Goal: Information Seeking & Learning: Compare options

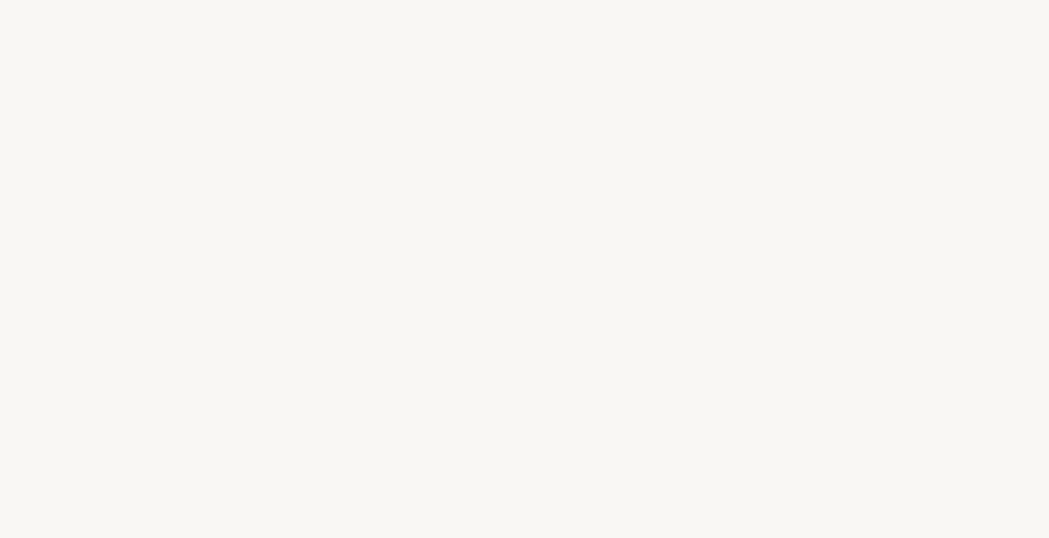
select select "FR"
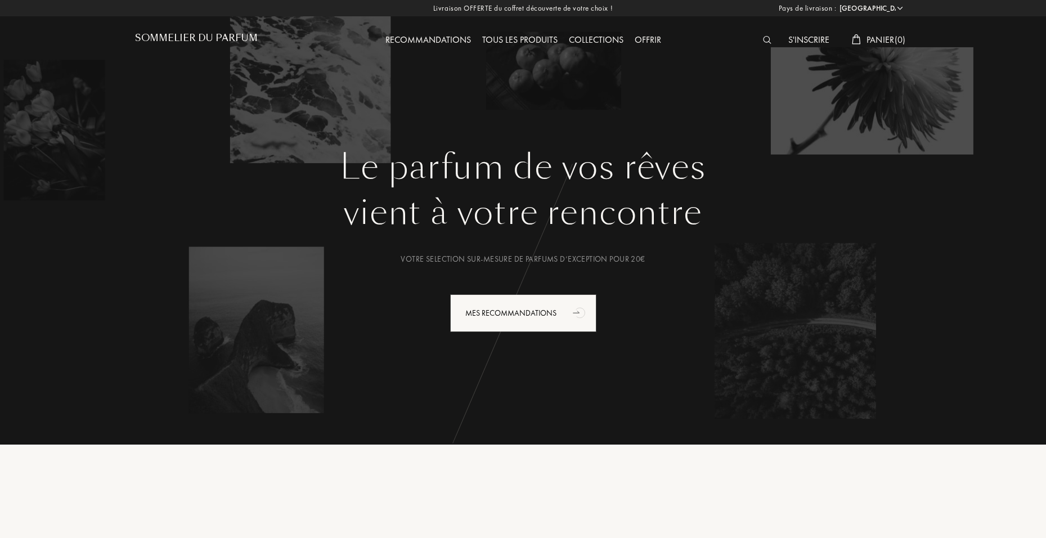
click at [814, 39] on div "S'inscrire" at bounding box center [808, 40] width 52 height 15
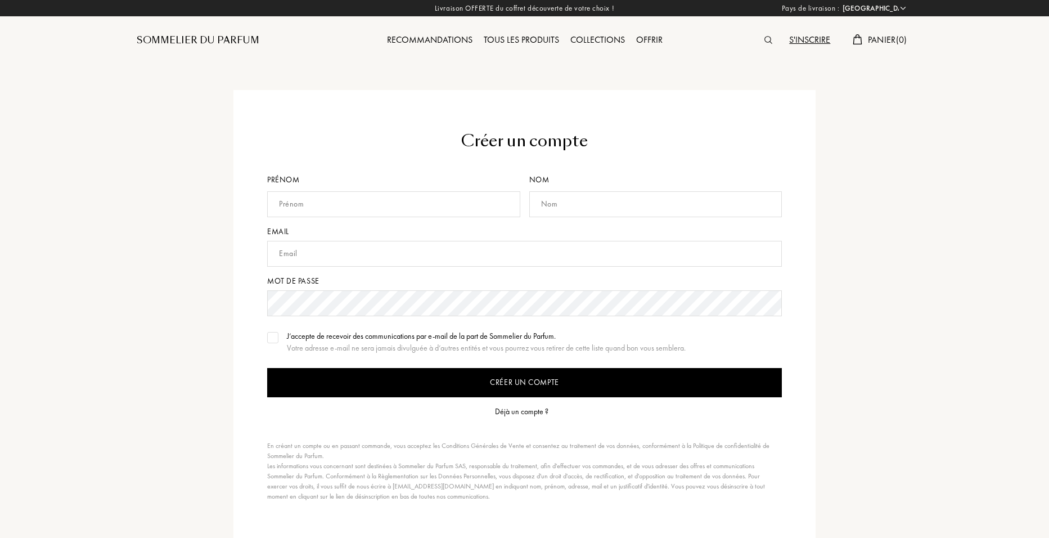
select select "FR"
click at [536, 409] on div "Déjà un compte ?" at bounding box center [519, 412] width 53 height 12
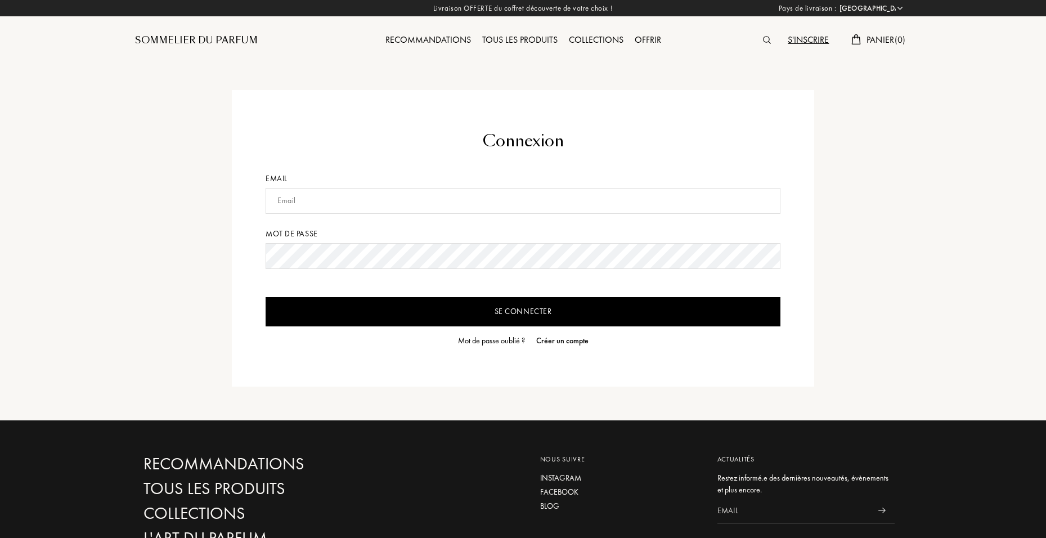
select select "FR"
click at [407, 203] on input "text" at bounding box center [522, 201] width 515 height 26
type input "christelleid_23@hotmail.com"
click at [390, 307] on input "Se connecter" at bounding box center [522, 311] width 515 height 29
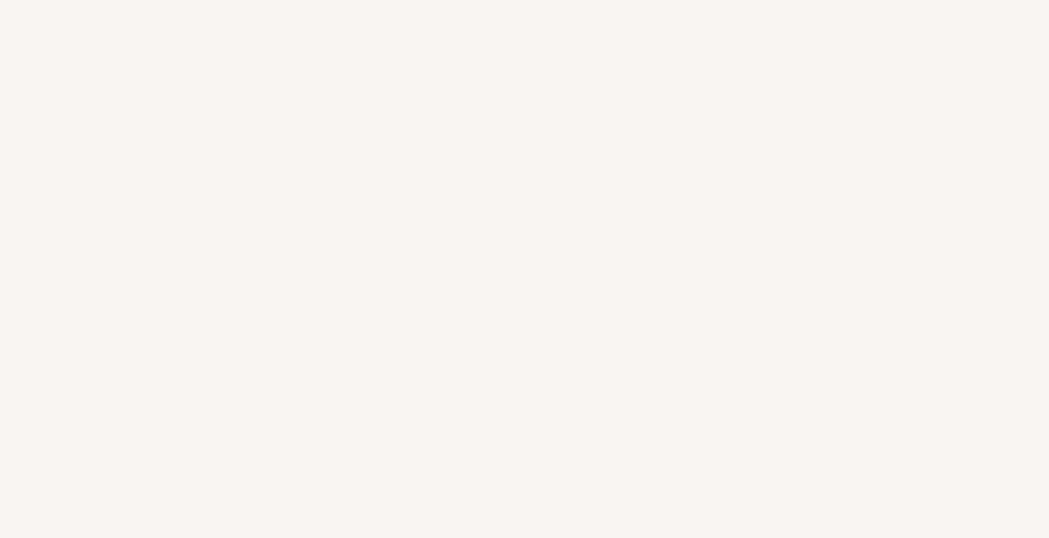
select select "FR"
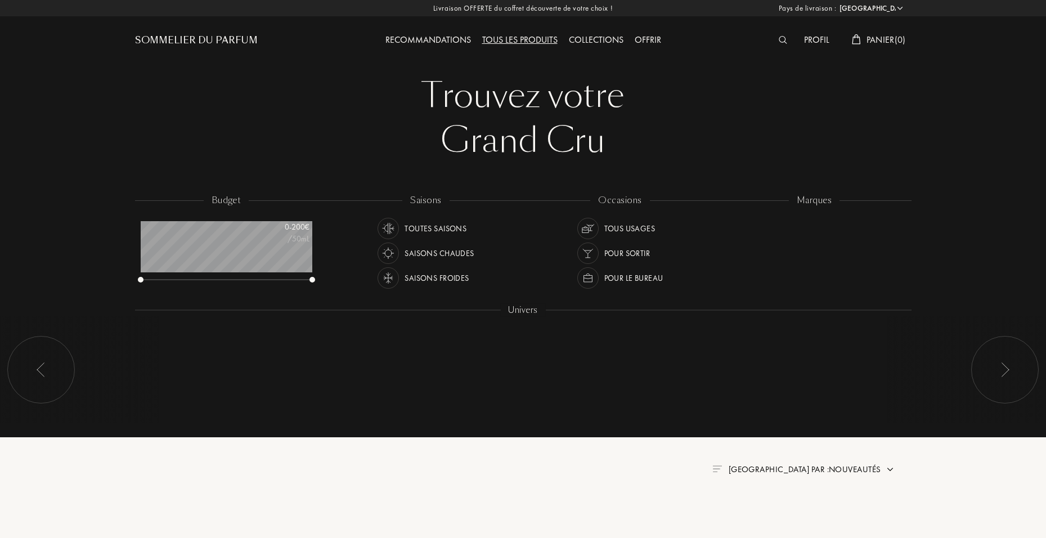
scroll to position [56, 172]
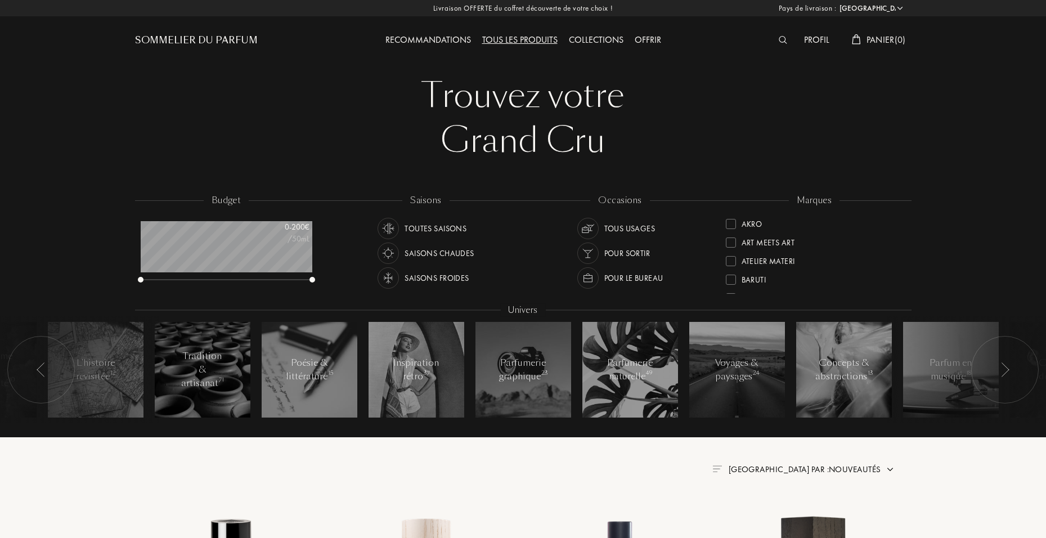
click at [820, 43] on div "Profil" at bounding box center [816, 40] width 37 height 15
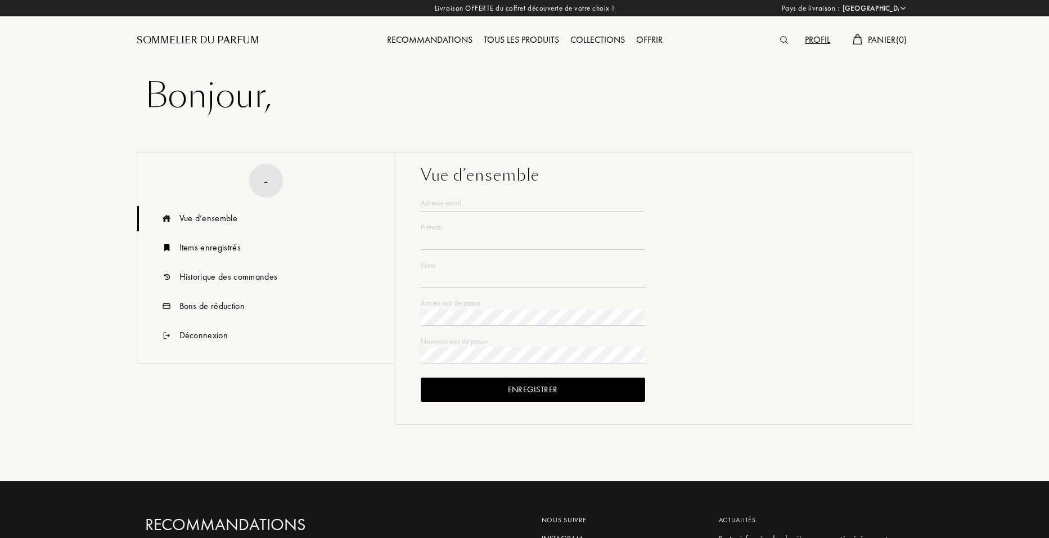
select select "FR"
type input "Christel"
type input "EID"
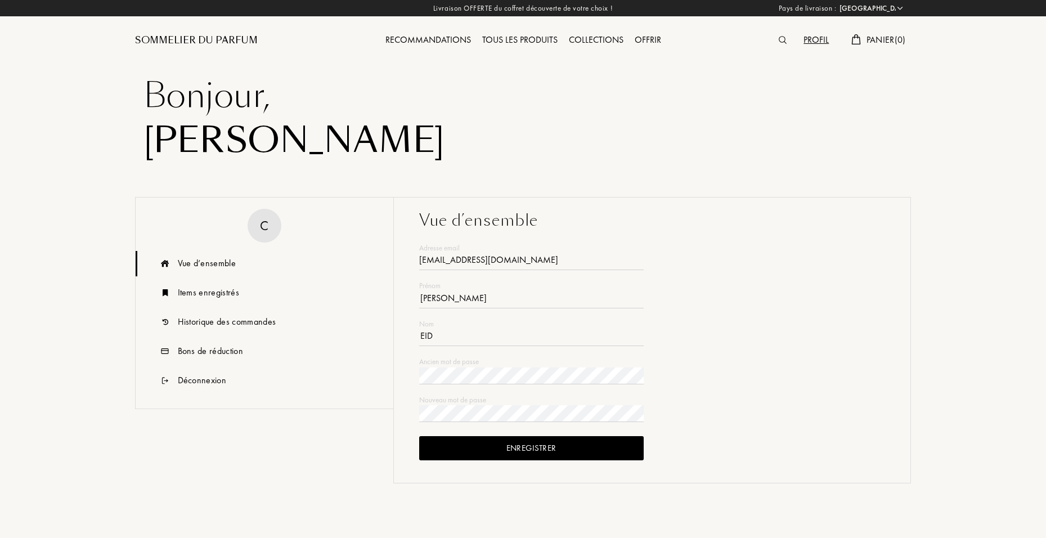
click at [779, 40] on img at bounding box center [782, 40] width 8 height 8
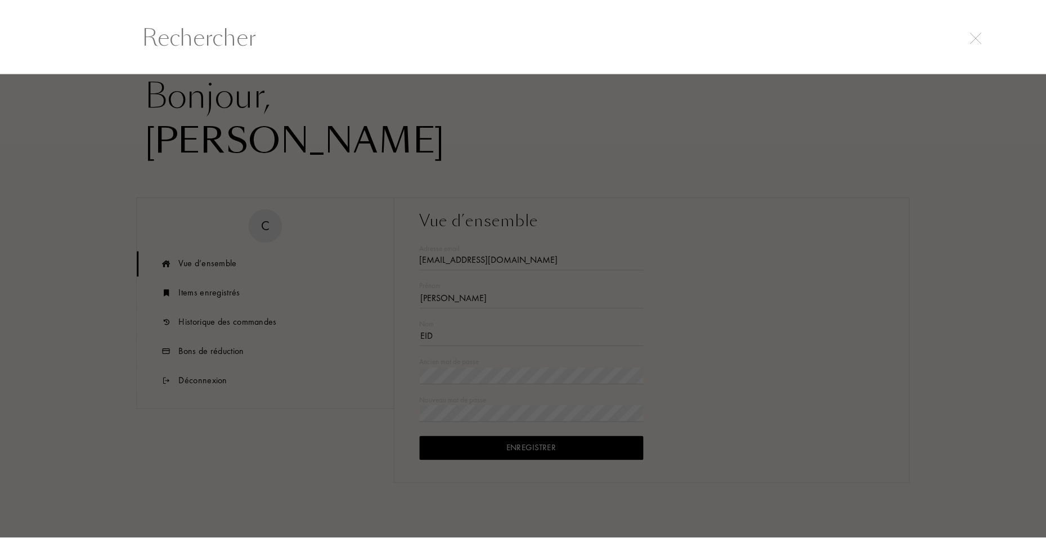
scroll to position [1, 0]
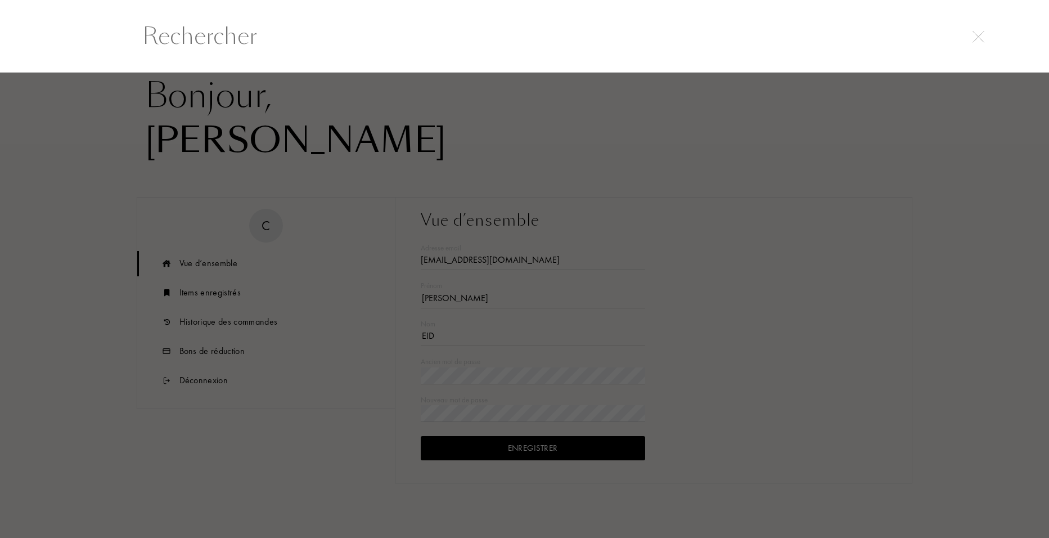
click at [331, 53] on div at bounding box center [524, 35] width 1049 height 73
click at [280, 42] on input "text" at bounding box center [525, 36] width 810 height 34
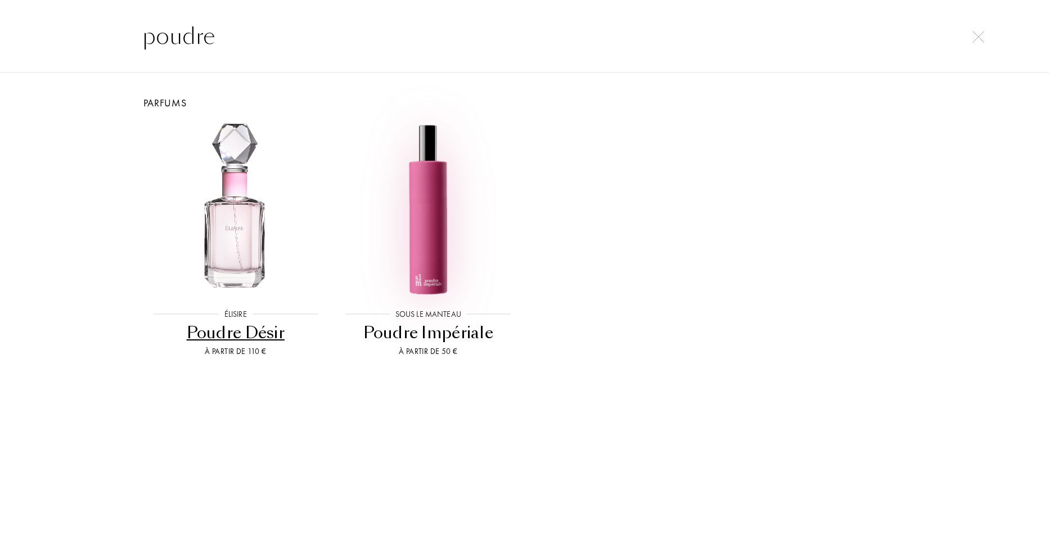
type input "poudre"
click at [416, 169] on img at bounding box center [427, 209] width 173 height 173
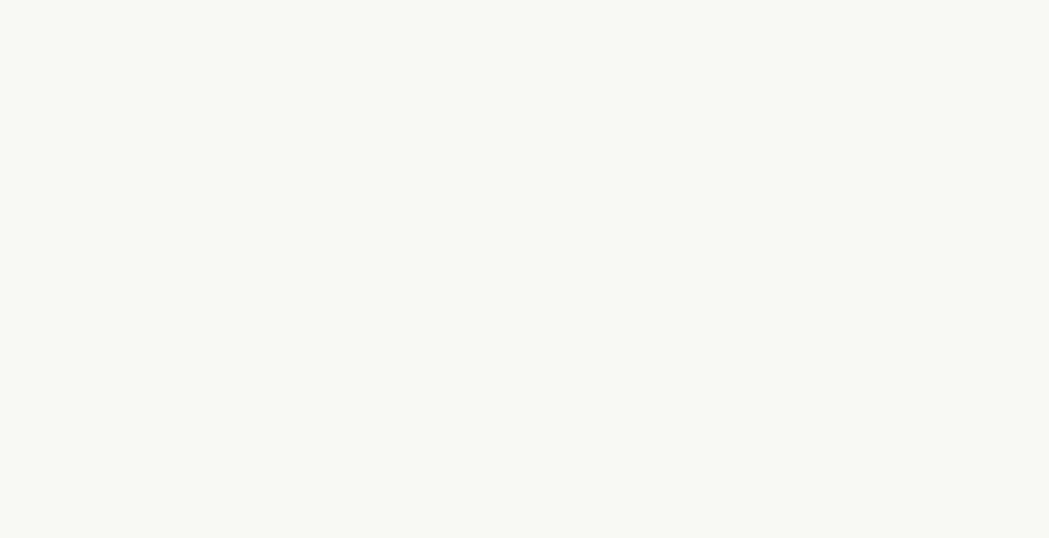
select select "FR"
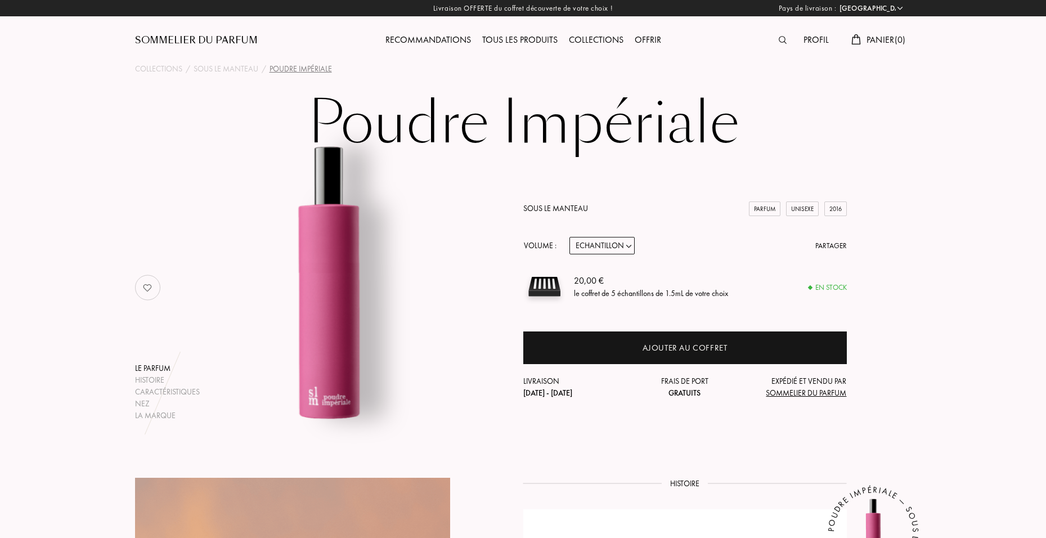
click at [785, 40] on div at bounding box center [785, 40] width 25 height 15
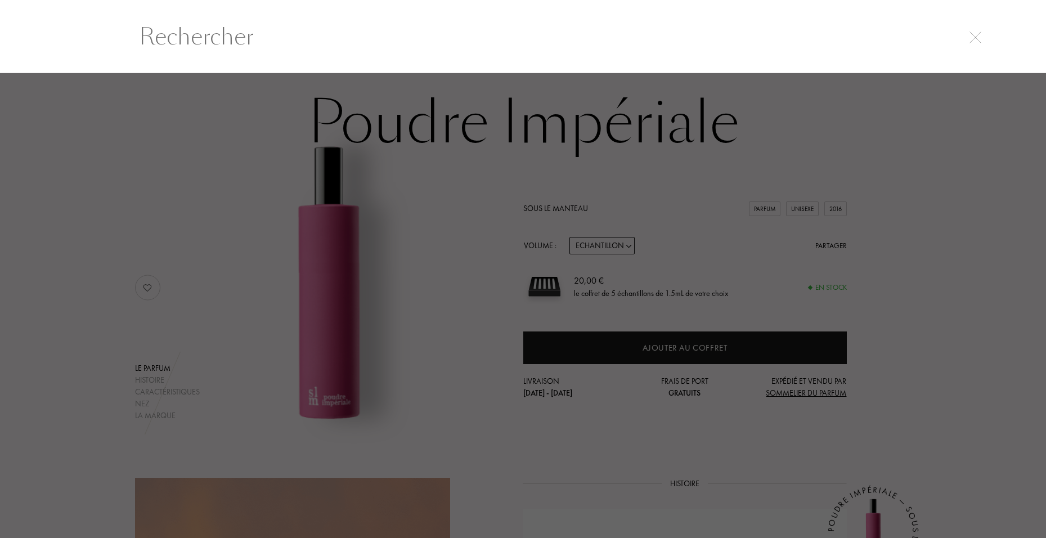
scroll to position [1, 0]
click at [580, 43] on input "text" at bounding box center [525, 36] width 810 height 34
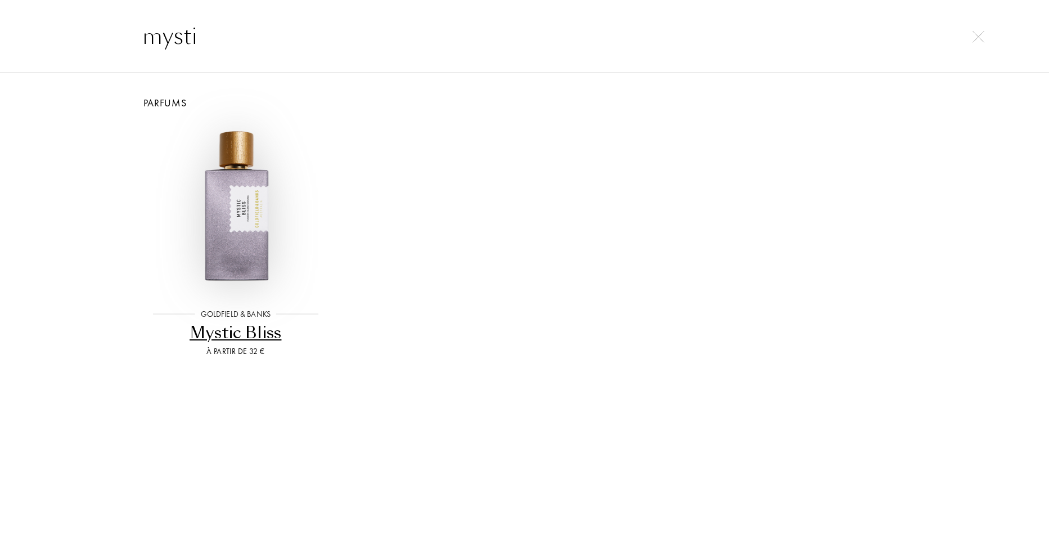
type input "mysti"
click at [249, 204] on img at bounding box center [235, 209] width 173 height 173
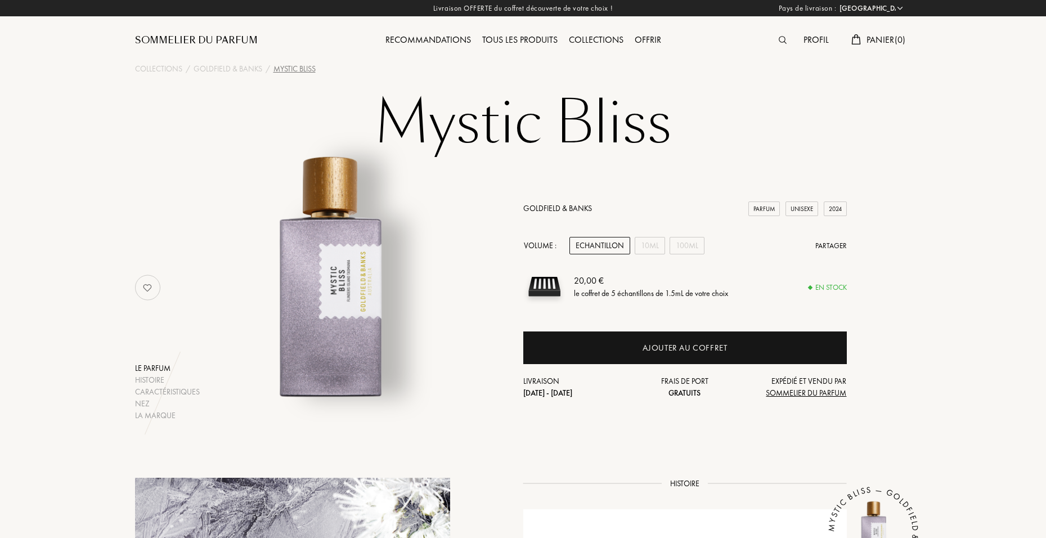
select select "FR"
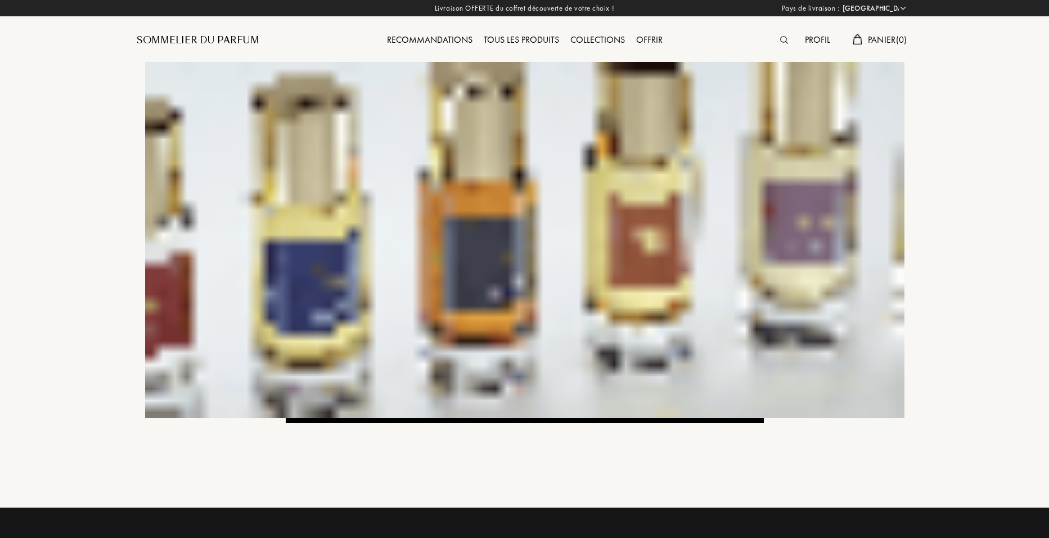
select select "FR"
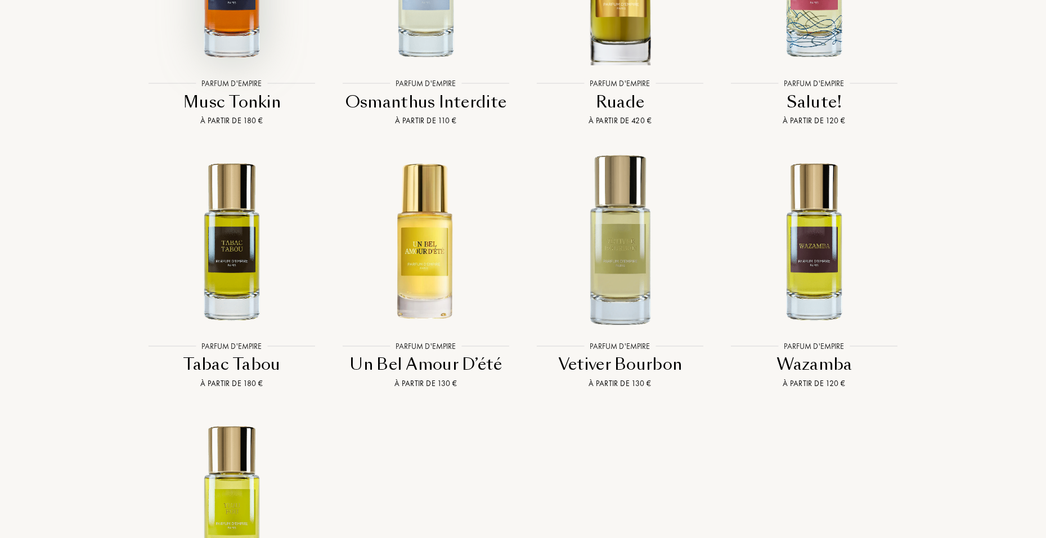
scroll to position [3431, 0]
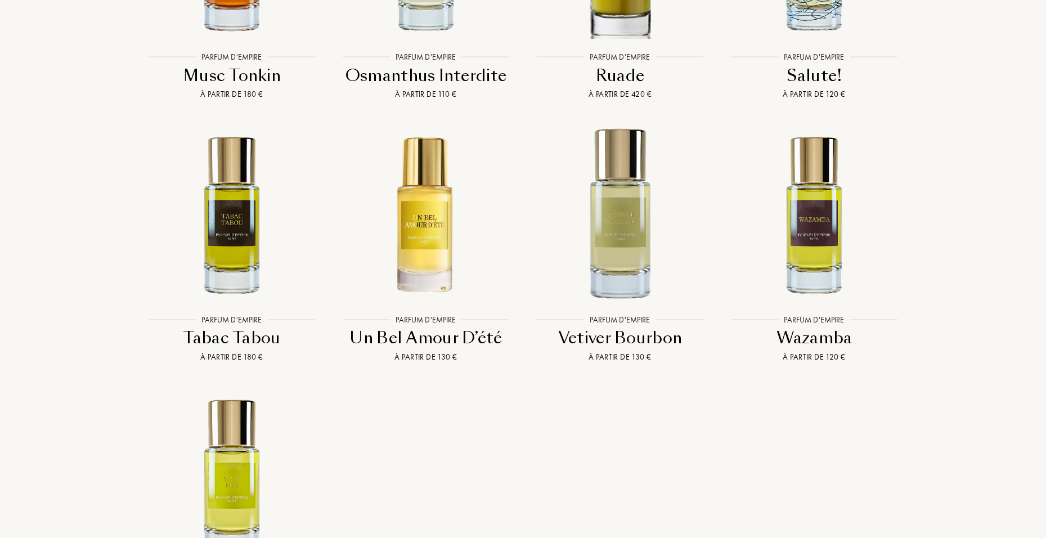
click at [812, 327] on div "Wazamba" at bounding box center [814, 338] width 185 height 22
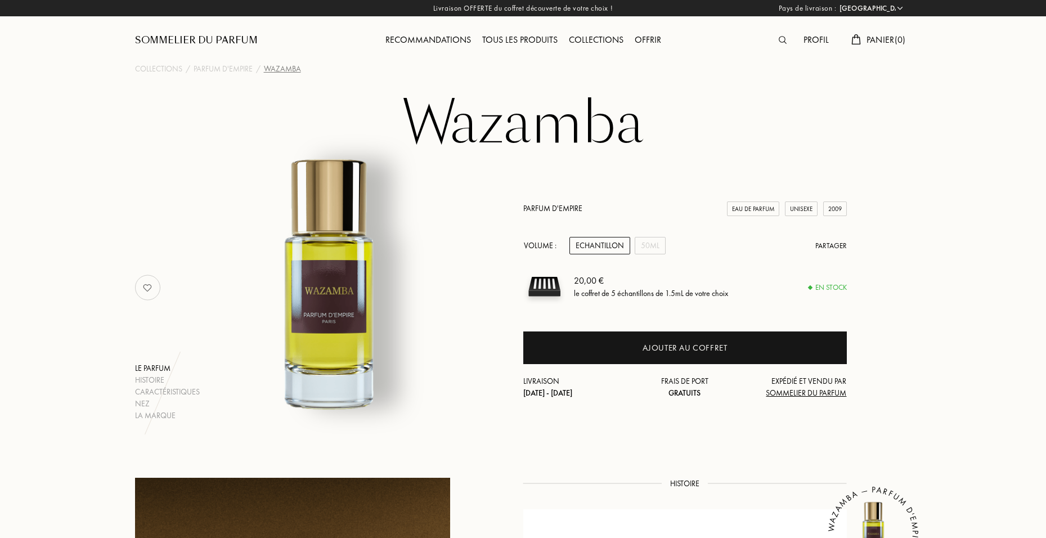
select select "FR"
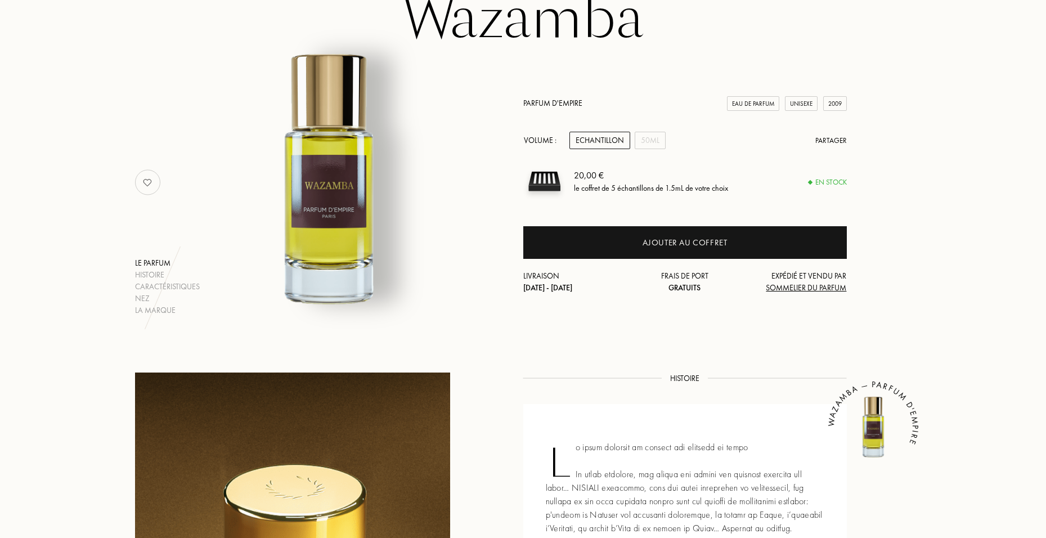
scroll to position [56, 0]
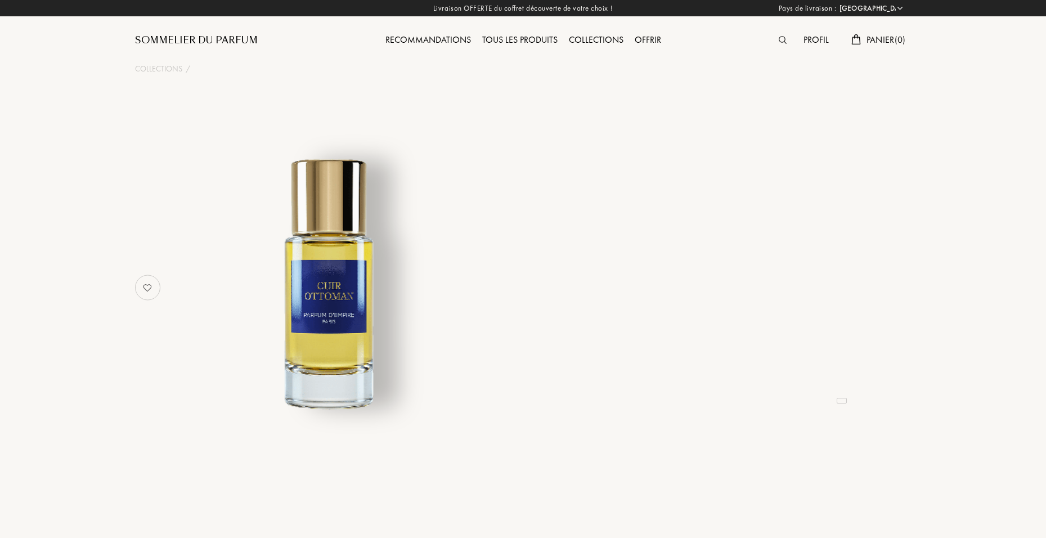
select select "FR"
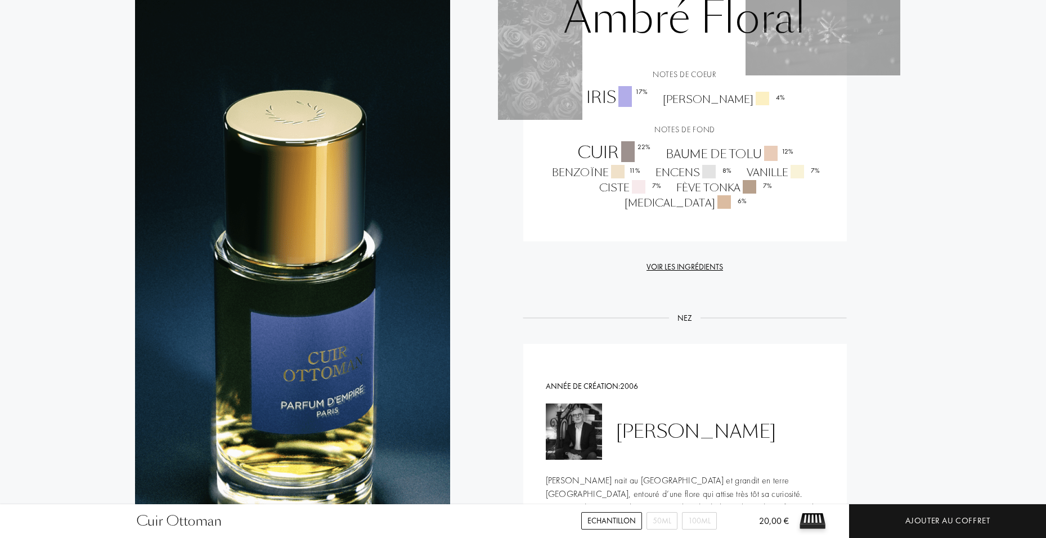
scroll to position [1036, 0]
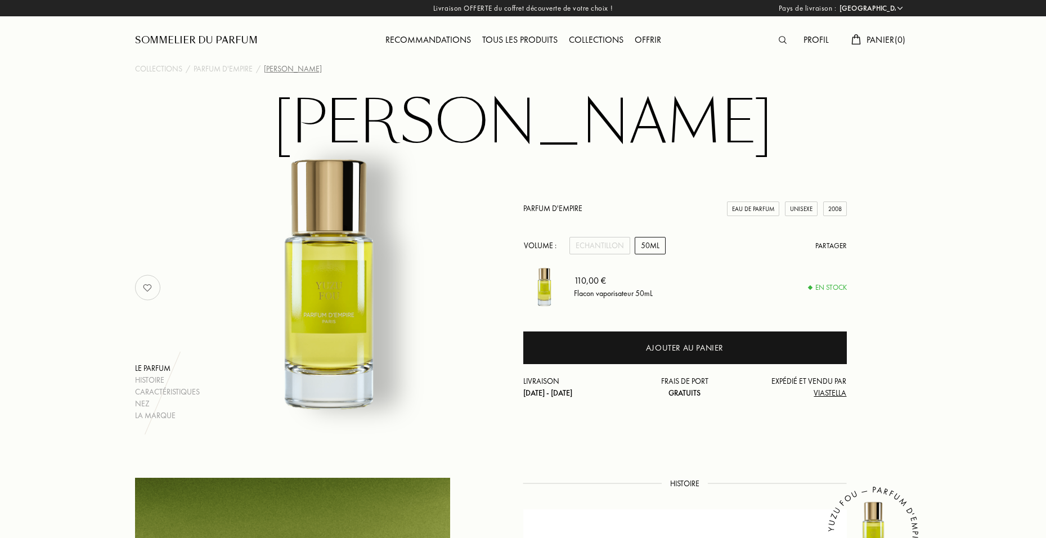
select select "FR"
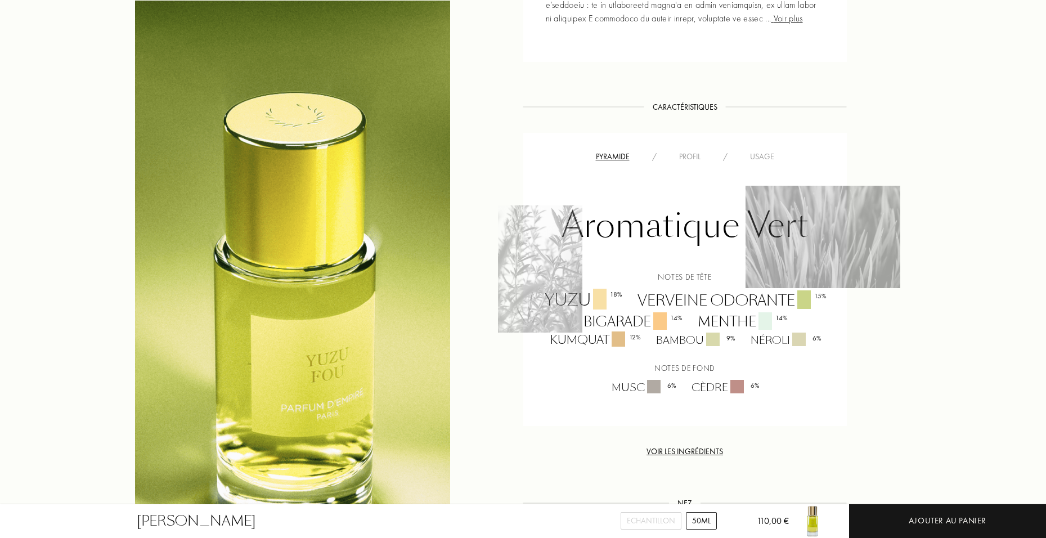
scroll to position [844, 0]
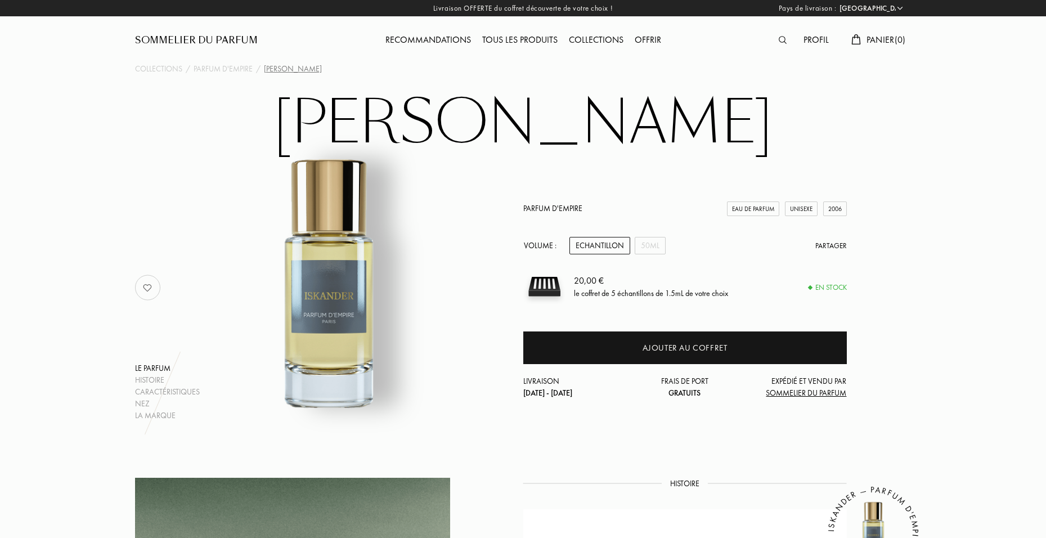
select select "FR"
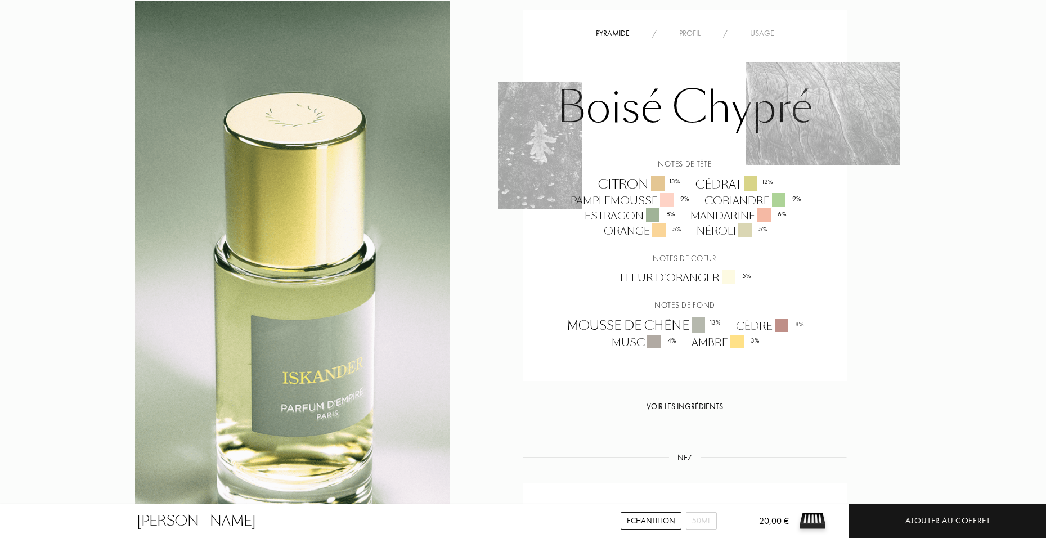
scroll to position [956, 0]
